Goal: Task Accomplishment & Management: Complete application form

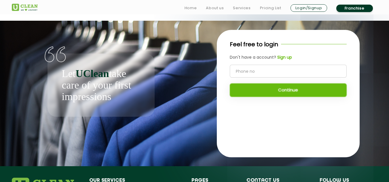
scroll to position [1, 0]
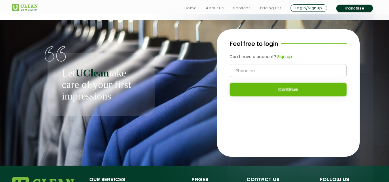
click at [346, 5] on link "Franchise" at bounding box center [355, 8] width 37 height 7
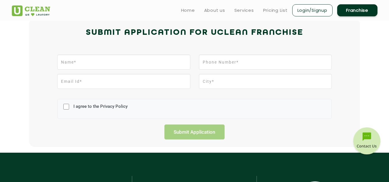
scroll to position [133, 0]
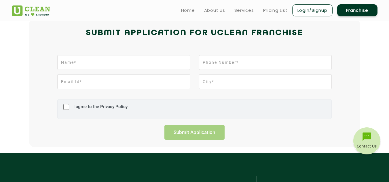
click at [113, 109] on label "I agree to the Privacy Policy" at bounding box center [100, 109] width 56 height 11
click at [69, 109] on input "I agree to the Privacy Policy" at bounding box center [66, 107] width 6 height 15
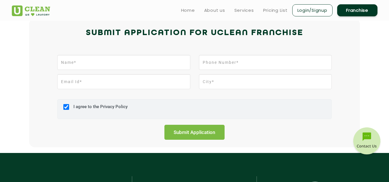
click at [113, 109] on label "I agree to the Privacy Policy" at bounding box center [100, 109] width 56 height 11
click at [69, 109] on input "I agree to the Privacy Policy" at bounding box center [66, 107] width 6 height 15
checkbox input "false"
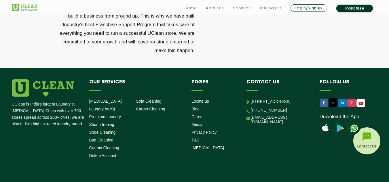
scroll to position [2001, 0]
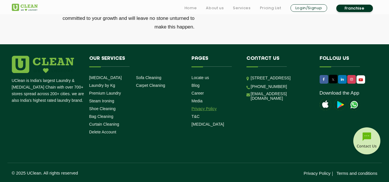
click at [207, 109] on link "Privacy Policy" at bounding box center [204, 109] width 25 height 5
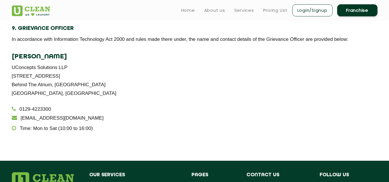
scroll to position [1073, 0]
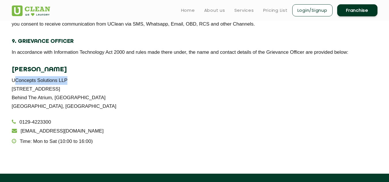
drag, startPoint x: 66, startPoint y: 79, endPoint x: 14, endPoint y: 78, distance: 52.7
click at [14, 78] on p "UConcepts Solutions LLP [STREET_ADDRESS][GEOGRAPHIC_DATA]" at bounding box center [195, 93] width 366 height 35
click at [358, 12] on link "Franchise" at bounding box center [357, 10] width 40 height 12
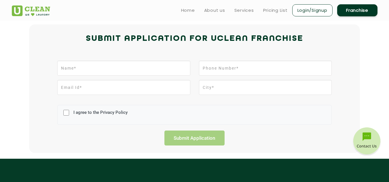
scroll to position [126, 0]
